Goal: Task Accomplishment & Management: Manage account settings

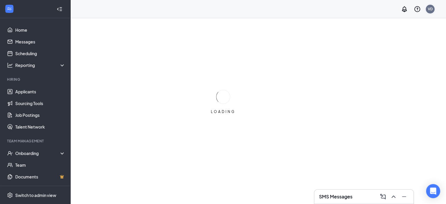
click at [432, 10] on div "VD" at bounding box center [430, 8] width 5 height 5
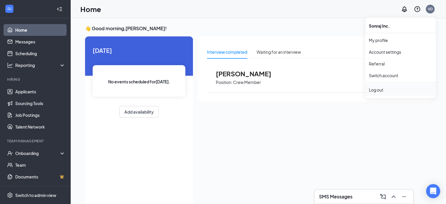
click at [380, 91] on div "Log out" at bounding box center [400, 90] width 63 height 6
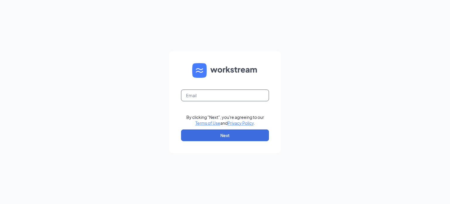
click at [210, 94] on input "text" at bounding box center [225, 95] width 88 height 12
type input "[EMAIL_ADDRESS][DOMAIN_NAME]"
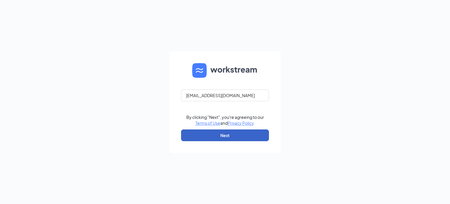
click at [225, 131] on button "Next" at bounding box center [225, 135] width 88 height 12
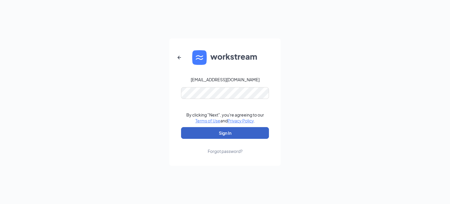
click at [188, 130] on button "Sign In" at bounding box center [225, 133] width 88 height 12
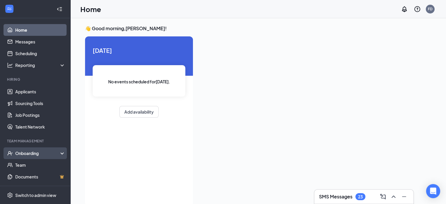
click at [40, 149] on div "Onboarding" at bounding box center [35, 153] width 70 height 12
click at [39, 163] on link "Overview" at bounding box center [40, 165] width 50 height 12
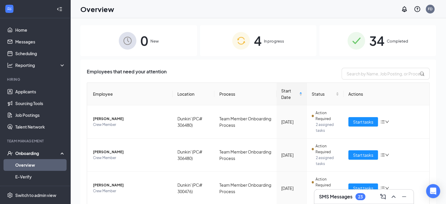
click at [369, 43] on span "34" at bounding box center [376, 40] width 15 height 20
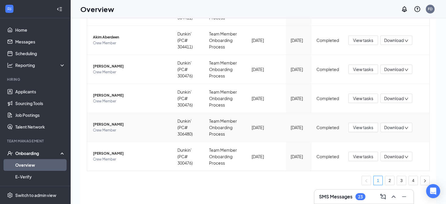
scroll to position [26, 0]
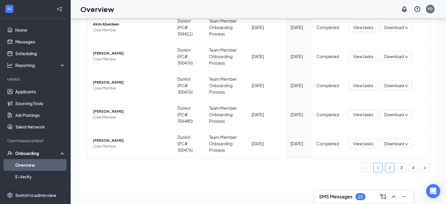
click at [388, 167] on link "2" at bounding box center [389, 167] width 9 height 9
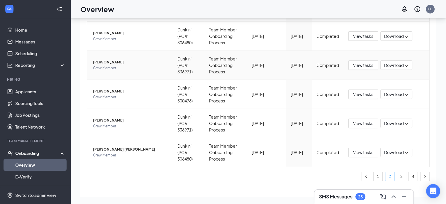
scroll to position [205, 0]
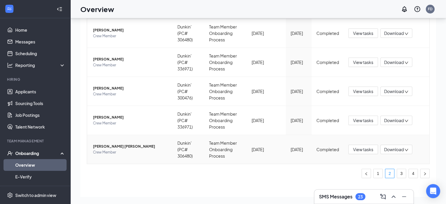
click at [111, 147] on span "Isabelle Nl Bensen" at bounding box center [130, 146] width 75 height 6
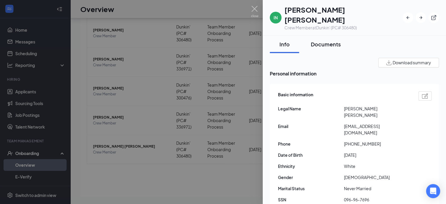
click at [325, 40] on div "Documents" at bounding box center [326, 43] width 30 height 7
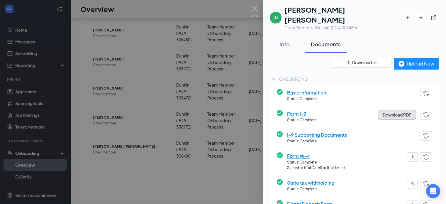
click at [383, 110] on button "Download PDF" at bounding box center [397, 114] width 38 height 9
click at [257, 7] on img at bounding box center [254, 11] width 7 height 11
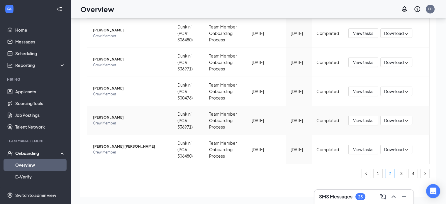
click at [109, 120] on span "Crew Member" at bounding box center [130, 123] width 75 height 6
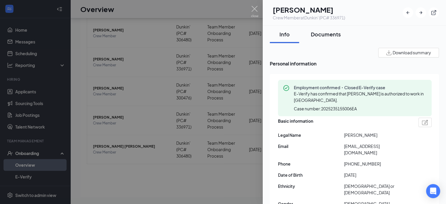
click at [327, 34] on div "Documents" at bounding box center [326, 33] width 30 height 7
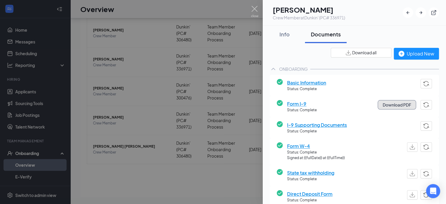
click at [386, 102] on button "Download PDF" at bounding box center [397, 104] width 38 height 9
click at [253, 9] on img at bounding box center [254, 11] width 7 height 11
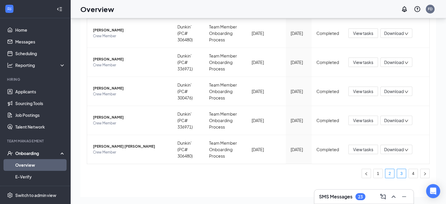
click at [397, 172] on link "3" at bounding box center [401, 173] width 9 height 9
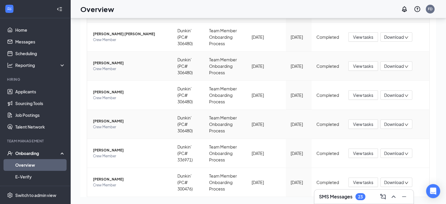
scroll to position [59, 0]
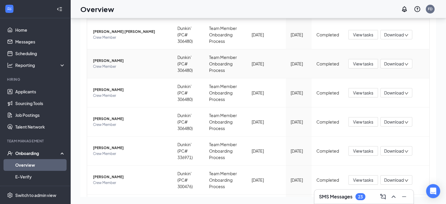
click at [108, 64] on span "Crew Member" at bounding box center [130, 67] width 75 height 6
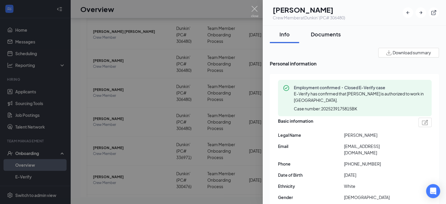
click at [325, 35] on div "Documents" at bounding box center [326, 33] width 30 height 7
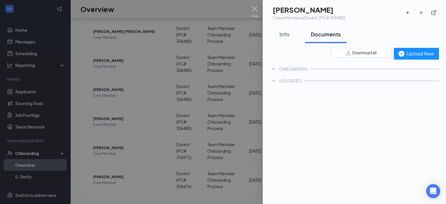
click at [386, 105] on button "Download PDF" at bounding box center [397, 104] width 38 height 9
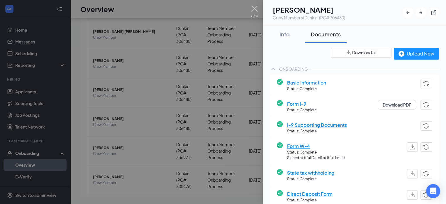
click at [255, 9] on img at bounding box center [254, 11] width 7 height 11
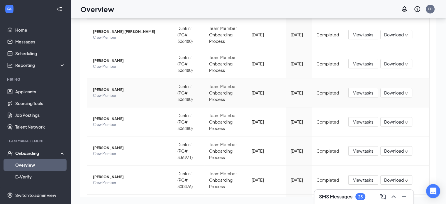
click at [113, 91] on span "Bryan A Kenyon" at bounding box center [130, 90] width 75 height 6
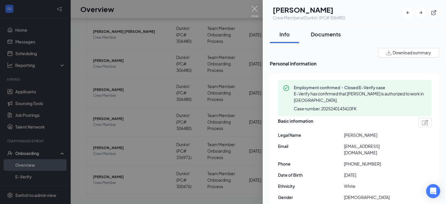
click at [329, 34] on div "Documents" at bounding box center [326, 33] width 30 height 7
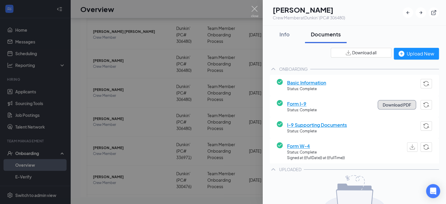
click at [394, 102] on button "Download PDF" at bounding box center [397, 104] width 38 height 9
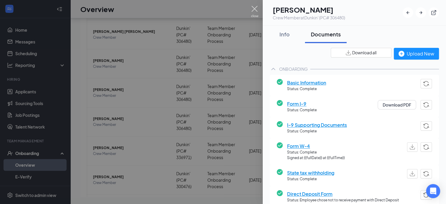
click at [255, 10] on img at bounding box center [254, 11] width 7 height 11
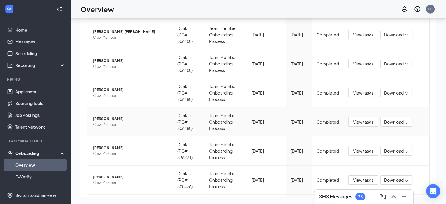
click at [111, 119] on span "Joseph W Dorsey" at bounding box center [130, 119] width 75 height 6
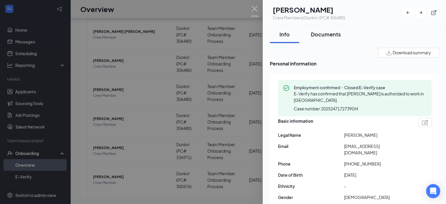
click at [330, 34] on div "Documents" at bounding box center [326, 33] width 30 height 7
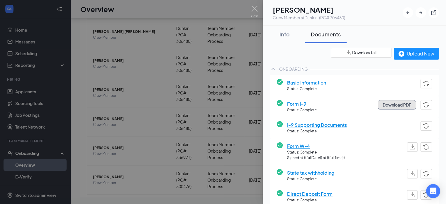
click at [391, 105] on button "Download PDF" at bounding box center [397, 104] width 38 height 9
click at [255, 9] on img at bounding box center [254, 11] width 7 height 11
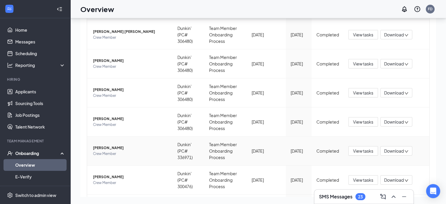
click at [104, 150] on span "Elpidia E Rivera" at bounding box center [130, 148] width 75 height 6
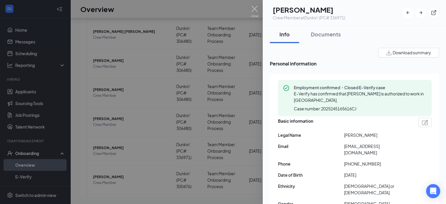
click at [399, 52] on span "Download summary" at bounding box center [412, 53] width 38 height 6
click at [336, 34] on div "Documents" at bounding box center [326, 33] width 30 height 7
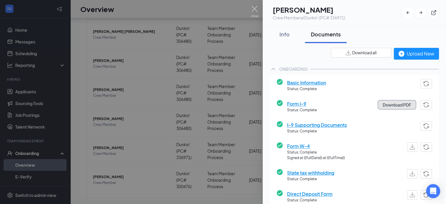
click at [387, 103] on button "Download PDF" at bounding box center [397, 104] width 38 height 9
click at [255, 8] on img at bounding box center [254, 11] width 7 height 11
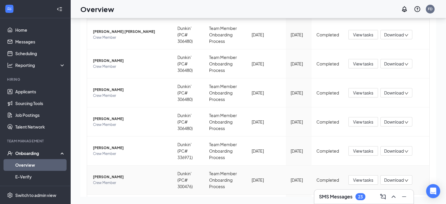
click at [108, 177] on span "Nailana M Lewis" at bounding box center [130, 177] width 75 height 6
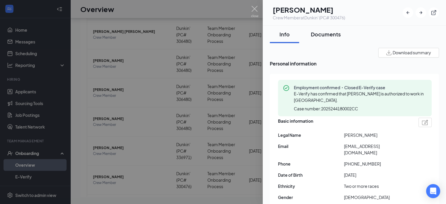
click at [328, 34] on div "Documents" at bounding box center [326, 33] width 30 height 7
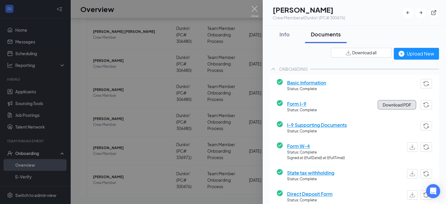
click at [387, 104] on button "Download PDF" at bounding box center [397, 104] width 38 height 9
click at [255, 12] on img at bounding box center [254, 11] width 7 height 11
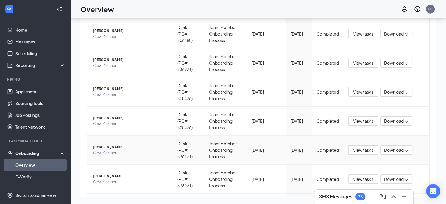
scroll to position [176, 0]
click at [106, 90] on span "Vivian A Rondon" at bounding box center [130, 89] width 75 height 6
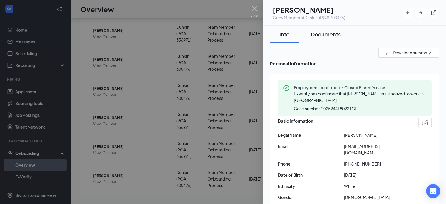
click at [329, 34] on div "Documents" at bounding box center [326, 33] width 30 height 7
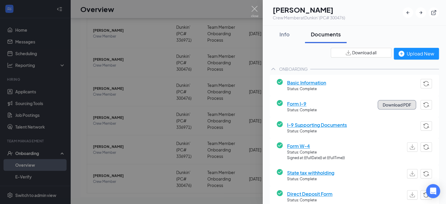
click at [386, 103] on button "Download PDF" at bounding box center [397, 104] width 38 height 9
drag, startPoint x: 257, startPoint y: 5, endPoint x: 259, endPoint y: 10, distance: 4.6
click at [257, 6] on div "VA Vivian A Rondon Crew Member at Dunkin' (PC# 300476) Info Documents Download …" at bounding box center [223, 102] width 446 height 204
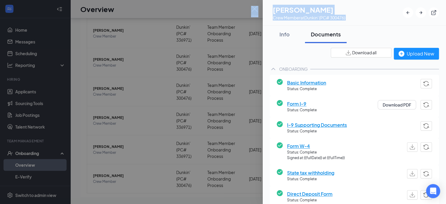
click at [256, 10] on img at bounding box center [254, 11] width 7 height 11
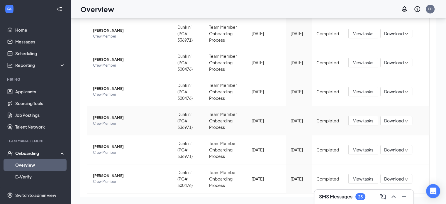
click at [108, 117] on span "Layla L McRae" at bounding box center [130, 118] width 75 height 6
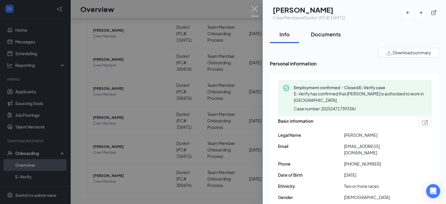
click at [329, 35] on div "Documents" at bounding box center [326, 33] width 30 height 7
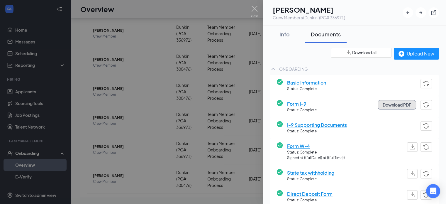
click at [399, 103] on button "Download PDF" at bounding box center [397, 104] width 38 height 9
click at [255, 10] on img at bounding box center [254, 11] width 7 height 11
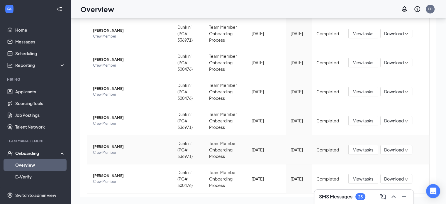
click at [107, 150] on span "Crew Member" at bounding box center [130, 153] width 75 height 6
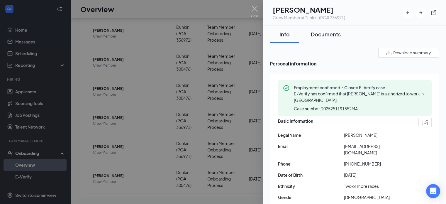
click at [330, 35] on div "Documents" at bounding box center [326, 33] width 30 height 7
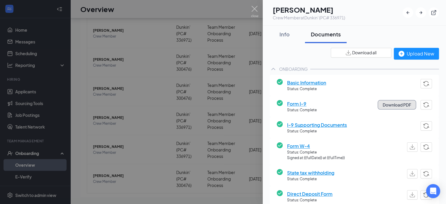
click at [390, 105] on button "Download PDF" at bounding box center [397, 104] width 38 height 9
click at [254, 9] on img at bounding box center [254, 11] width 7 height 11
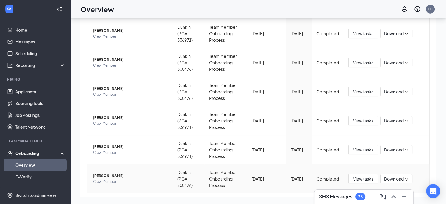
click at [107, 177] on span "Noah E Dexter" at bounding box center [130, 176] width 75 height 6
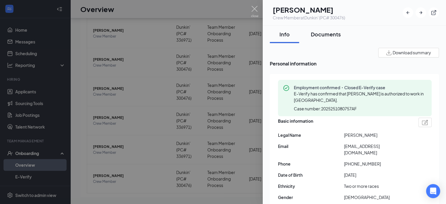
click at [327, 33] on div "Documents" at bounding box center [326, 33] width 30 height 7
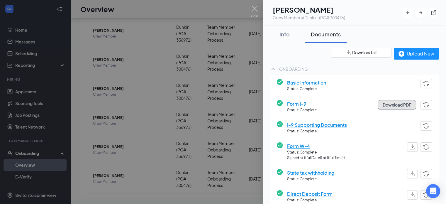
click at [385, 104] on button "Download PDF" at bounding box center [397, 104] width 38 height 9
click at [256, 10] on img at bounding box center [254, 11] width 7 height 11
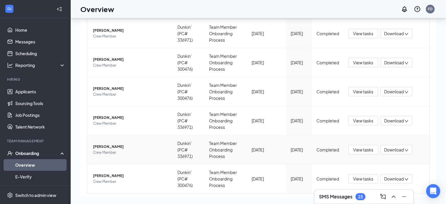
scroll to position [211, 0]
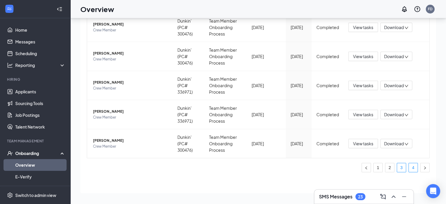
click at [409, 170] on link "4" at bounding box center [413, 167] width 9 height 9
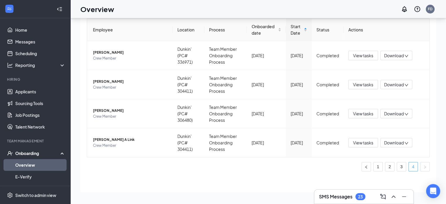
scroll to position [38, 0]
click at [114, 53] on span "Romeo A Alonso" at bounding box center [130, 53] width 75 height 6
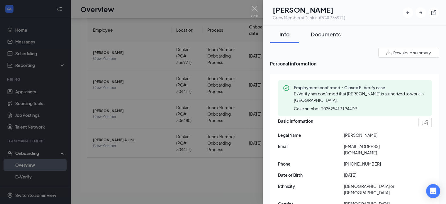
click at [329, 34] on div "Documents" at bounding box center [326, 33] width 30 height 7
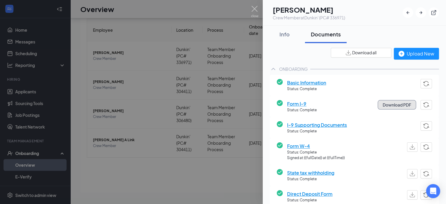
click at [387, 106] on button "Download PDF" at bounding box center [397, 104] width 38 height 9
click at [256, 9] on img at bounding box center [254, 11] width 7 height 11
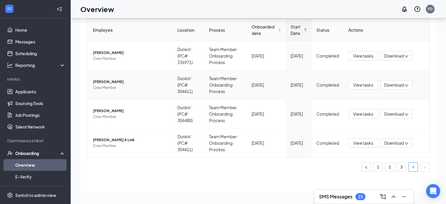
click at [112, 84] on span "Chelsey L Woodrow" at bounding box center [130, 82] width 75 height 6
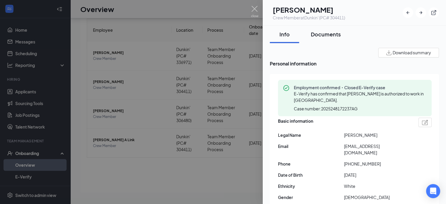
click at [332, 35] on div "Documents" at bounding box center [326, 33] width 30 height 7
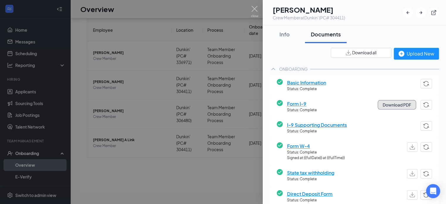
click at [388, 108] on button "Download PDF" at bounding box center [397, 104] width 38 height 9
click at [255, 6] on img at bounding box center [254, 11] width 7 height 11
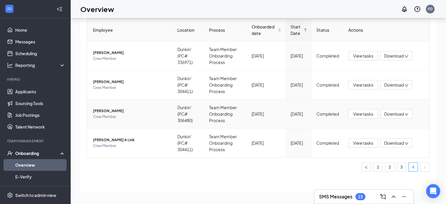
click at [111, 114] on span "Crew Member" at bounding box center [130, 117] width 75 height 6
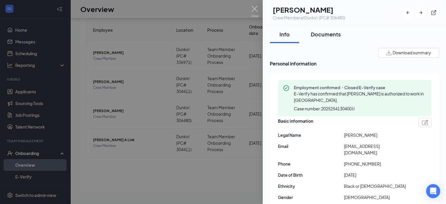
click at [324, 35] on div "Documents" at bounding box center [326, 33] width 30 height 7
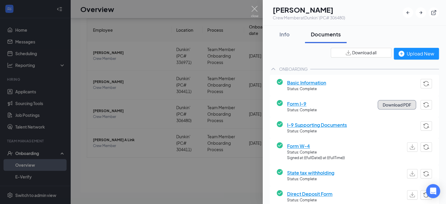
click at [386, 106] on button "Download PDF" at bounding box center [397, 104] width 38 height 9
click at [252, 8] on img at bounding box center [254, 11] width 7 height 11
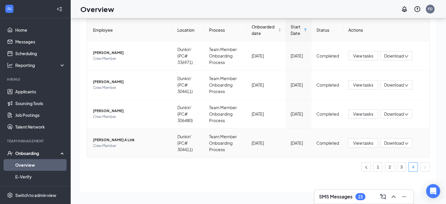
click at [113, 141] on span "Kimberly A Link" at bounding box center [130, 140] width 75 height 6
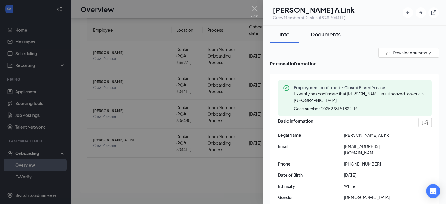
click at [330, 34] on div "Documents" at bounding box center [326, 33] width 30 height 7
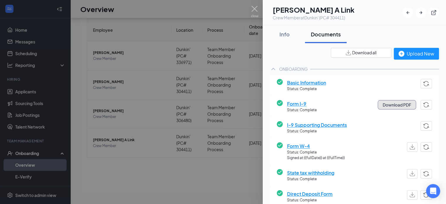
click at [387, 103] on button "Download PDF" at bounding box center [397, 104] width 38 height 9
click at [255, 8] on img at bounding box center [254, 11] width 7 height 11
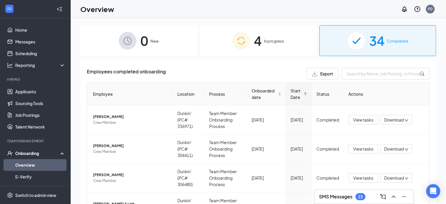
click at [264, 40] on span "In progress" at bounding box center [274, 41] width 20 height 6
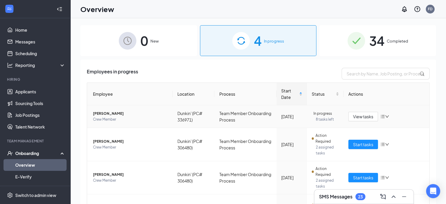
click at [103, 115] on span "Damian Sykes" at bounding box center [130, 114] width 75 height 6
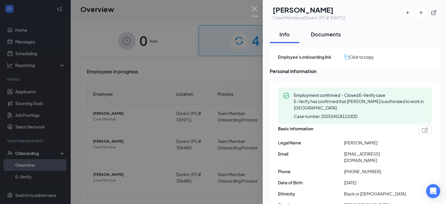
click at [326, 35] on div "Documents" at bounding box center [326, 33] width 30 height 7
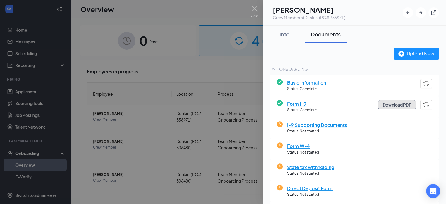
click at [396, 104] on button "Download PDF" at bounding box center [397, 104] width 38 height 9
drag, startPoint x: 259, startPoint y: 8, endPoint x: 253, endPoint y: 9, distance: 6.2
click at [259, 8] on div at bounding box center [223, 102] width 446 height 204
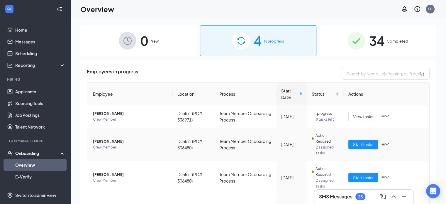
click at [110, 143] on span "Brandon Cruz" at bounding box center [130, 141] width 75 height 6
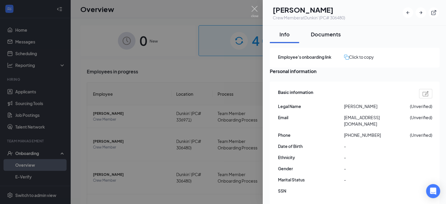
click at [332, 35] on div "Documents" at bounding box center [326, 33] width 30 height 7
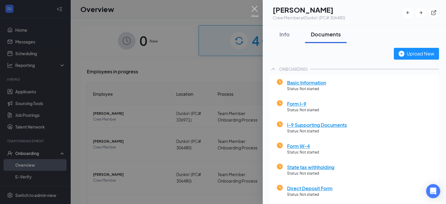
click at [255, 8] on img at bounding box center [254, 11] width 7 height 11
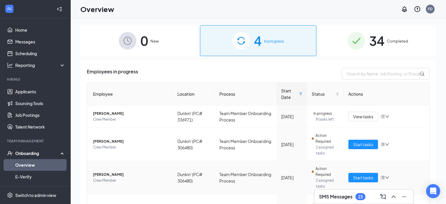
click at [105, 174] on span "Armani Medina" at bounding box center [130, 175] width 75 height 6
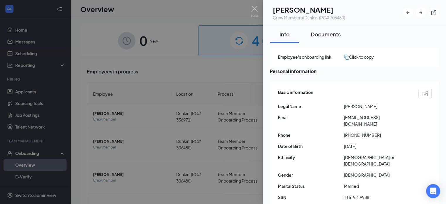
click at [332, 35] on div "Documents" at bounding box center [326, 33] width 30 height 7
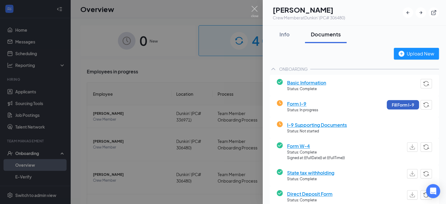
click at [396, 106] on button "Fill Form I-9" at bounding box center [403, 104] width 32 height 9
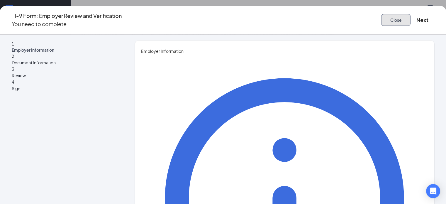
click at [381, 18] on button "Close" at bounding box center [395, 20] width 29 height 12
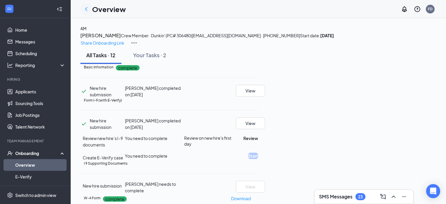
click at [84, 9] on icon "ChevronLeft" at bounding box center [86, 9] width 7 height 7
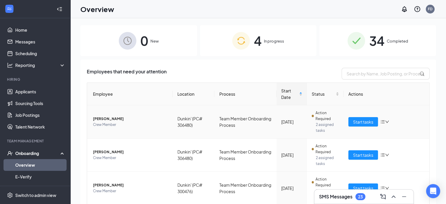
scroll to position [21, 0]
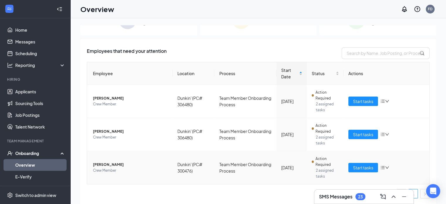
click at [103, 167] on span "Crew Member" at bounding box center [130, 170] width 75 height 6
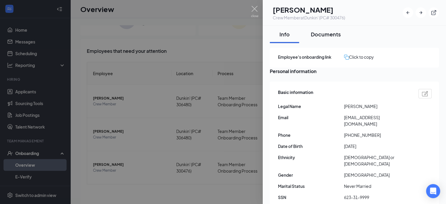
click at [327, 35] on div "Documents" at bounding box center [326, 33] width 30 height 7
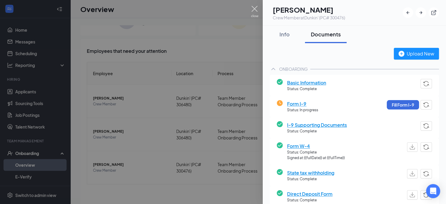
click at [251, 7] on img at bounding box center [254, 11] width 7 height 11
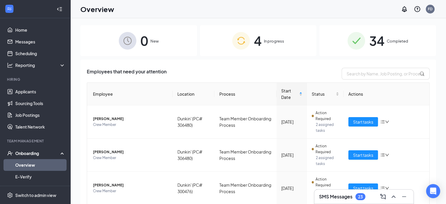
click at [376, 36] on span "34" at bounding box center [376, 40] width 15 height 20
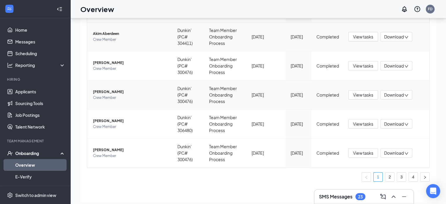
scroll to position [26, 0]
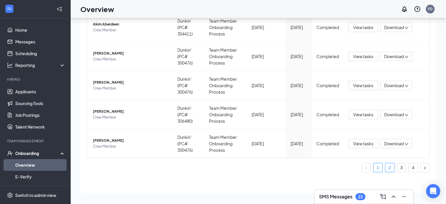
click at [385, 167] on link "2" at bounding box center [389, 167] width 9 height 9
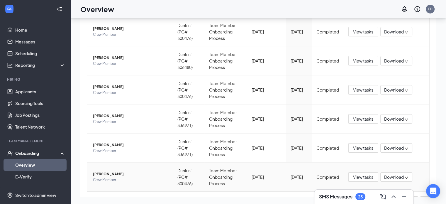
scroll to position [211, 0]
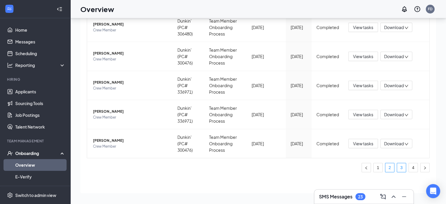
click at [397, 167] on link "3" at bounding box center [401, 167] width 9 height 9
